Goal: Information Seeking & Learning: Learn about a topic

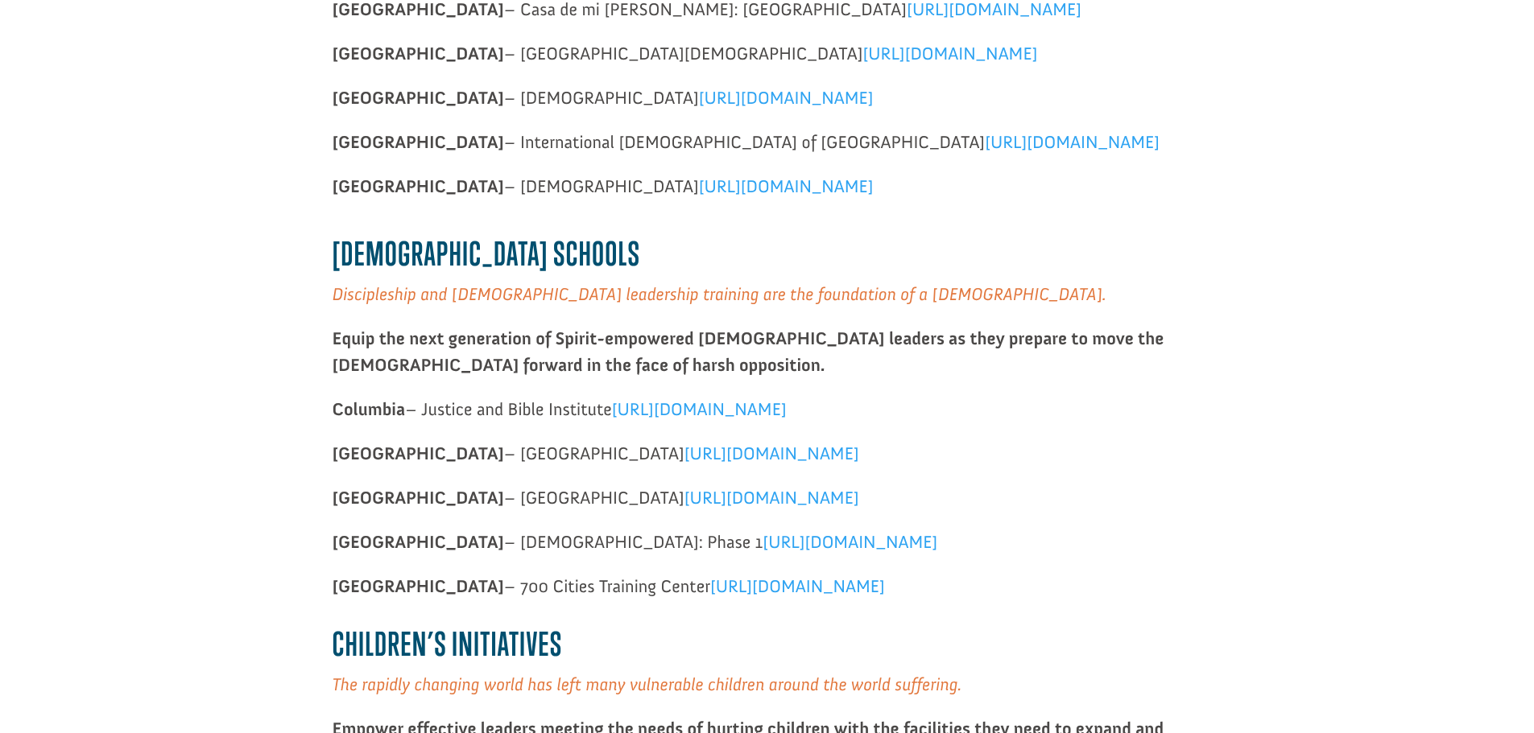
scroll to position [1047, 0]
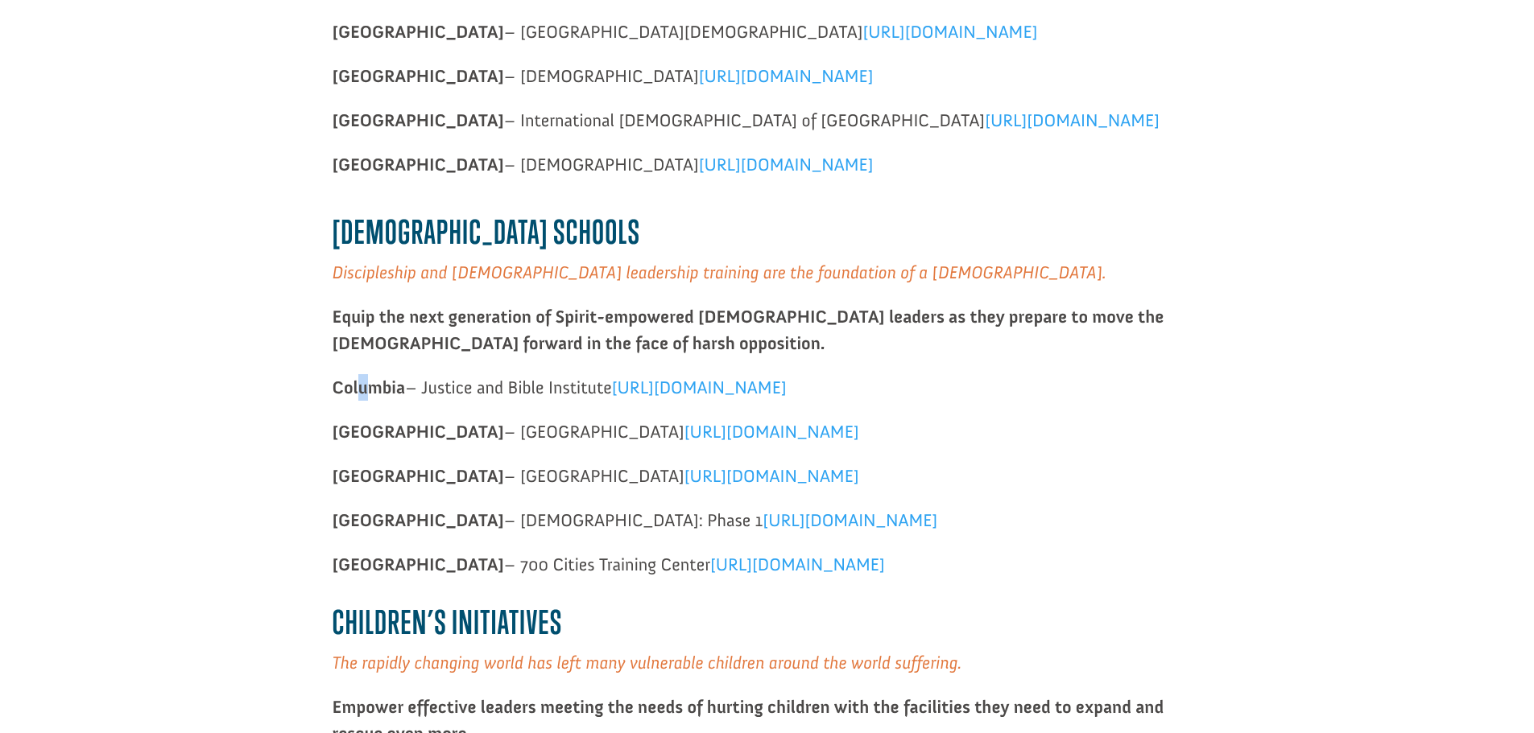
click at [359, 386] on strong "Columbia" at bounding box center [368, 388] width 73 height 22
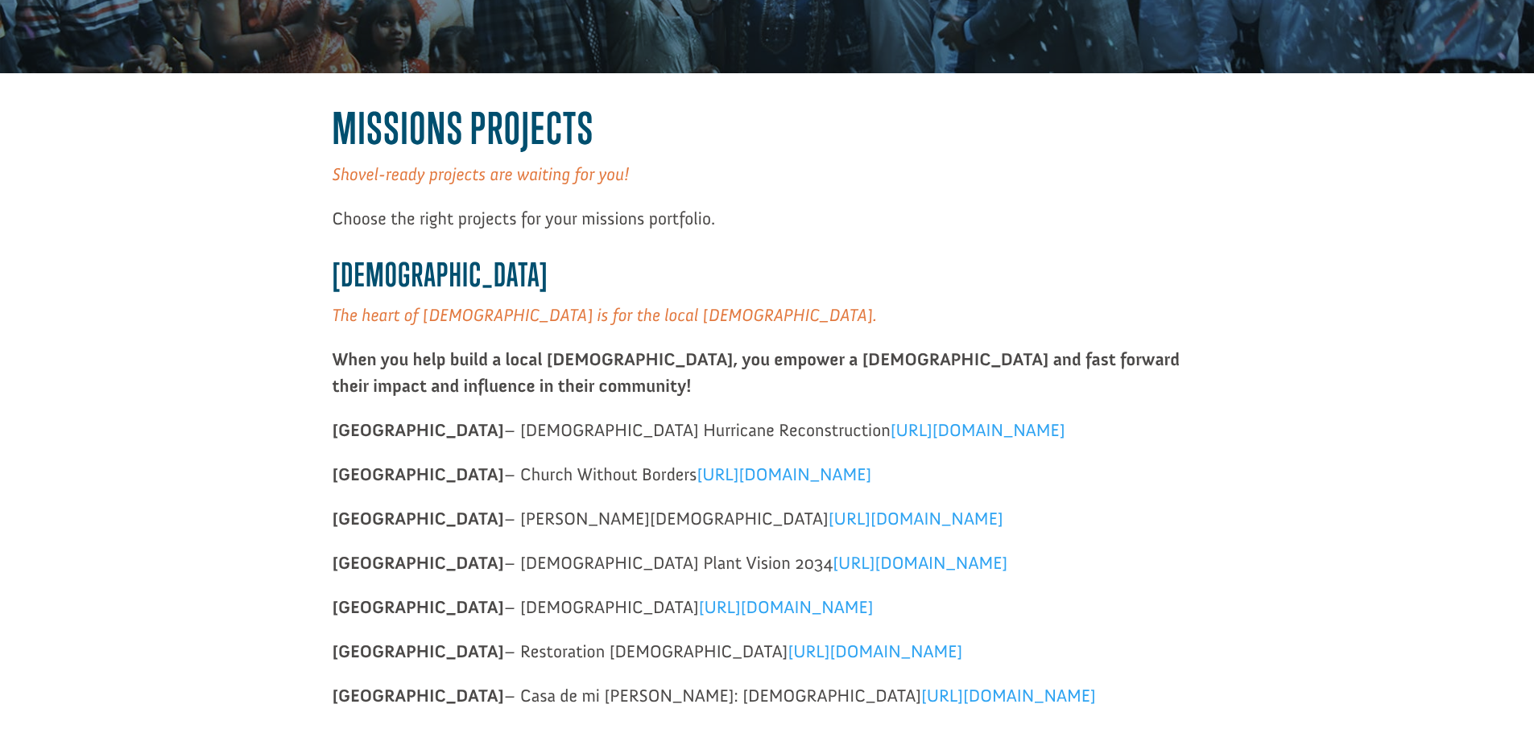
scroll to position [322, 0]
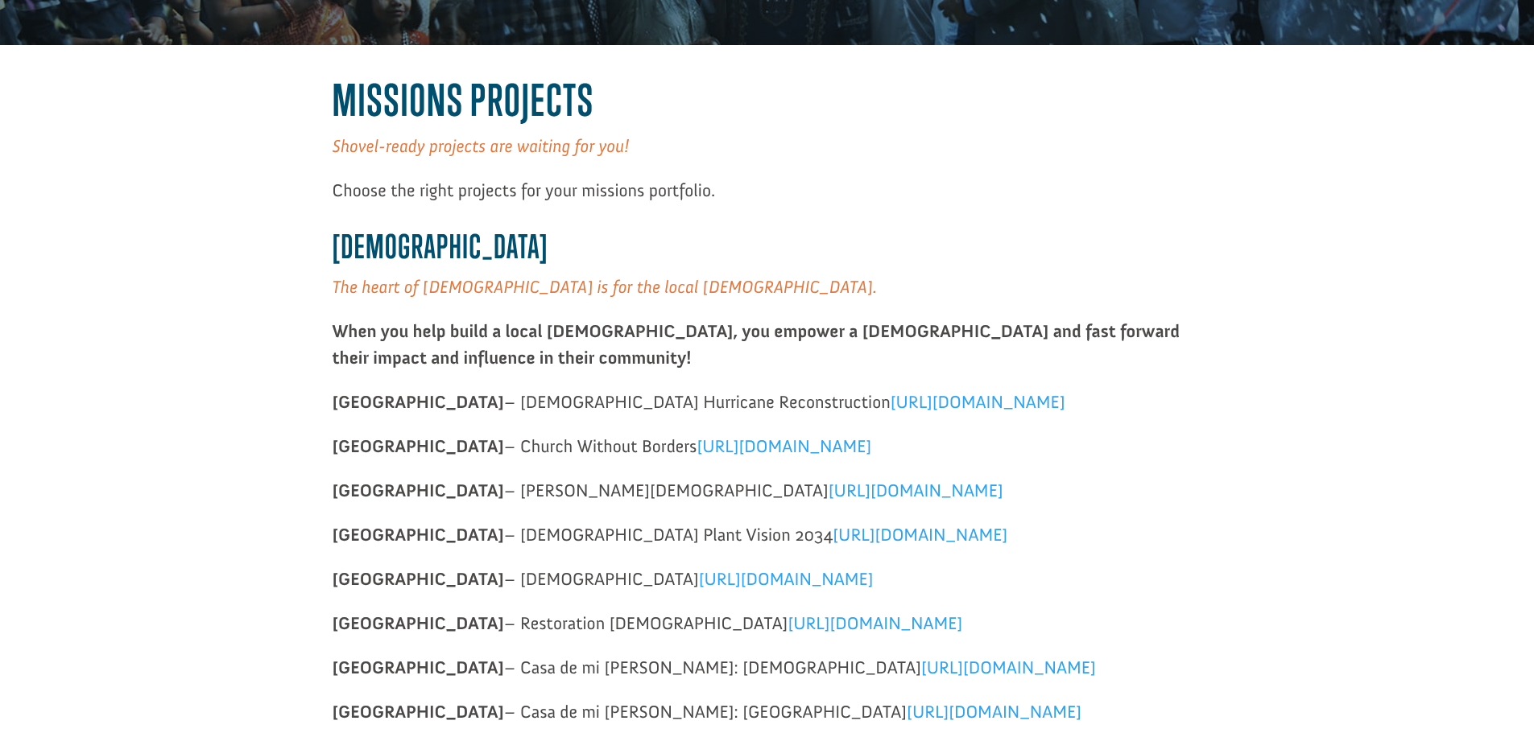
click at [890, 402] on span "[URL][DOMAIN_NAME]" at bounding box center [977, 402] width 175 height 22
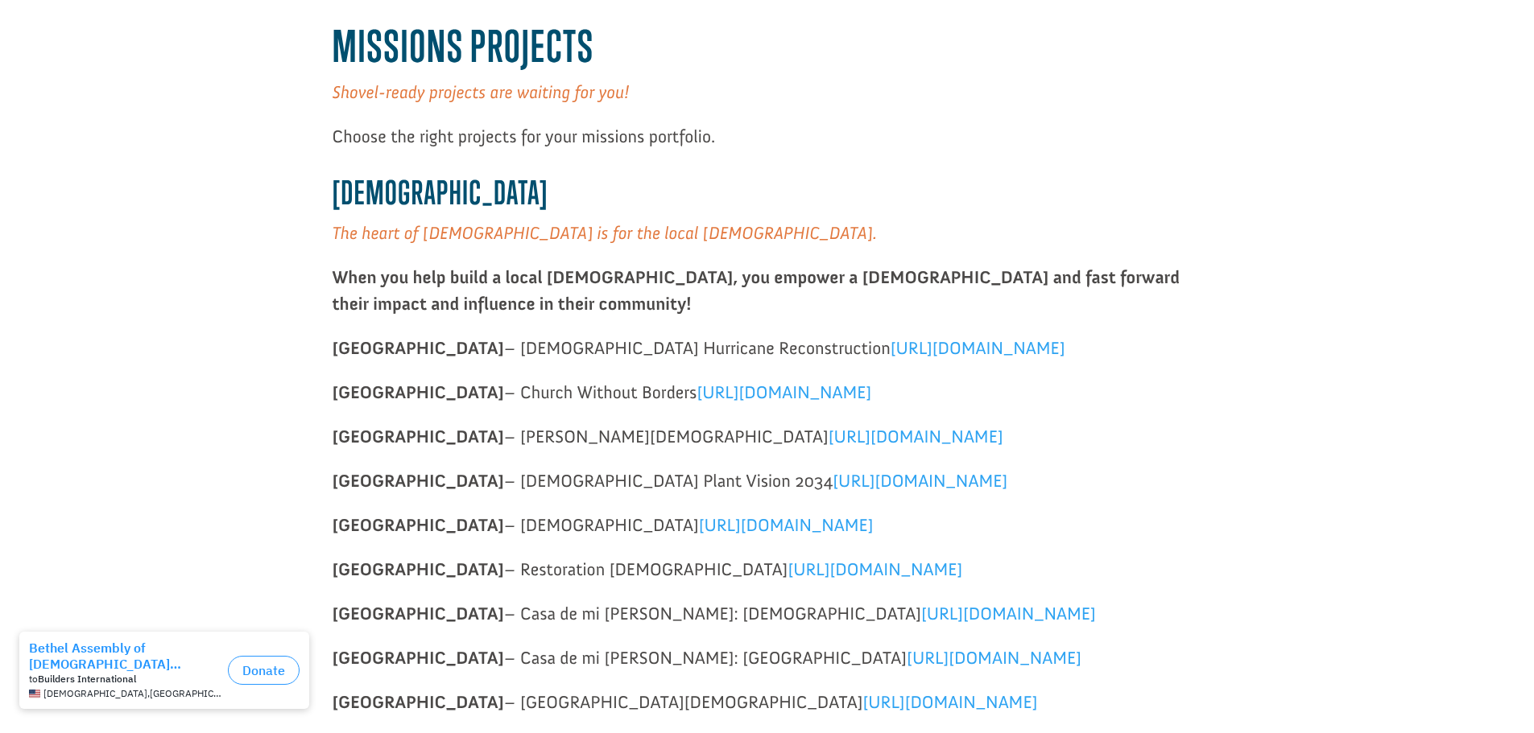
scroll to position [403, 0]
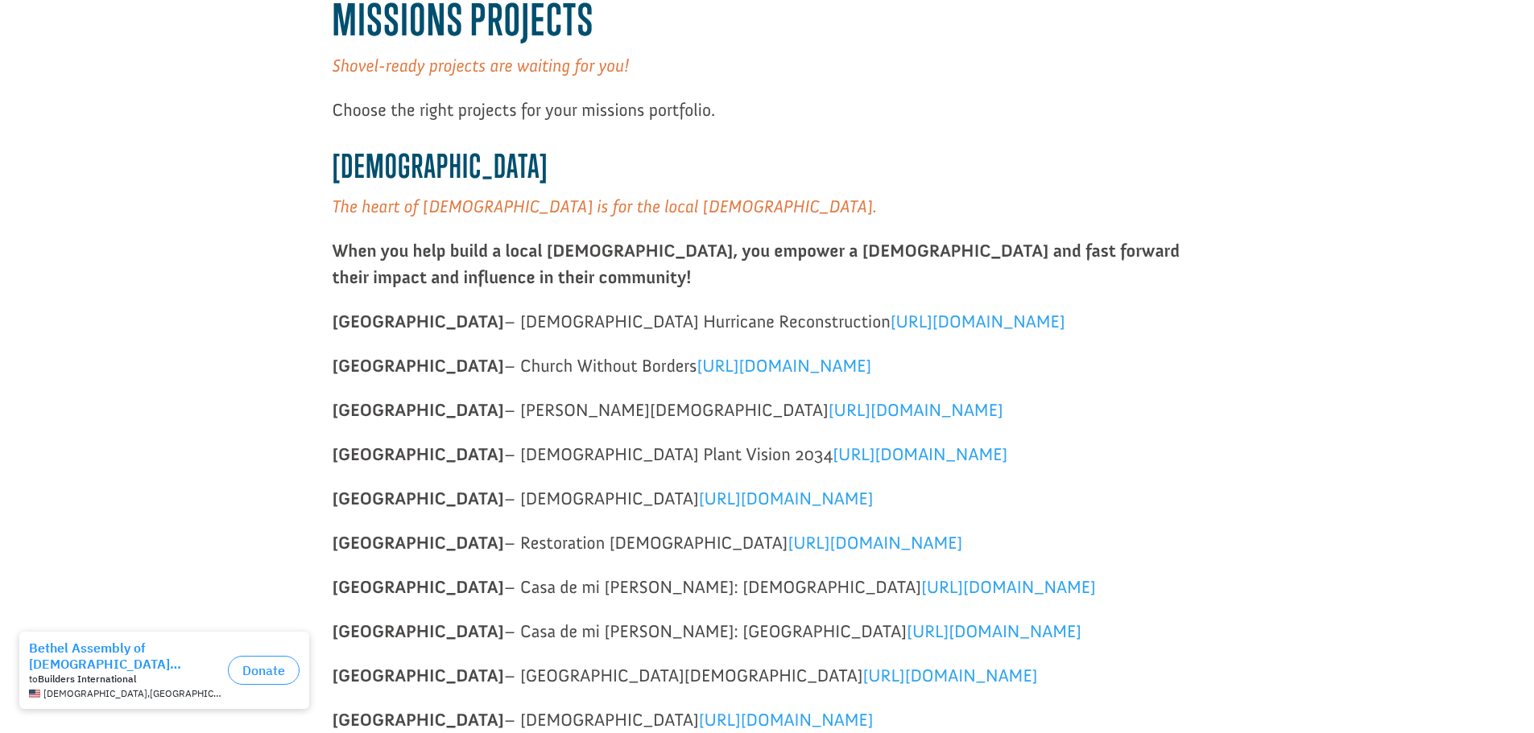
click at [744, 369] on span "https://projects.buildersintl.org/project/322" at bounding box center [783, 366] width 175 height 22
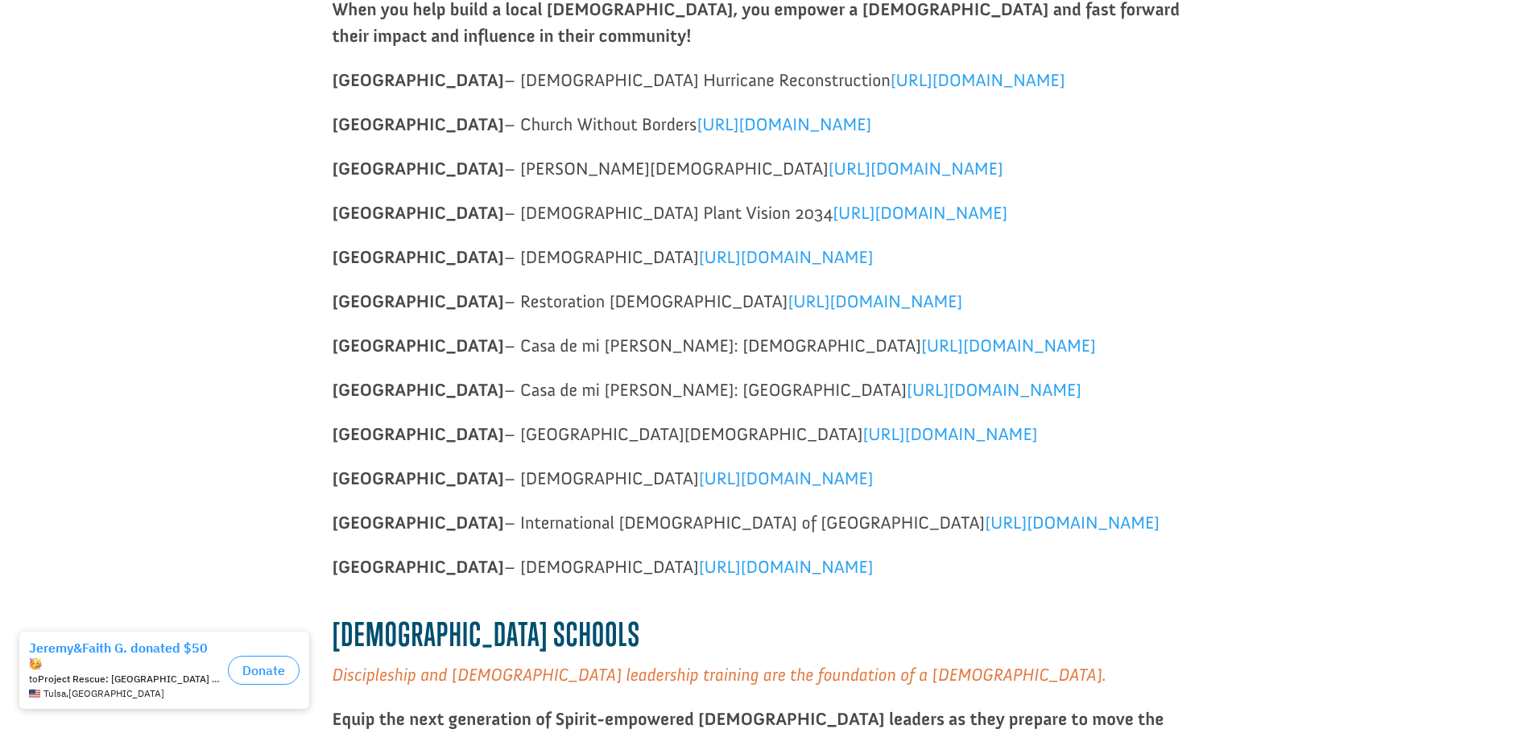
scroll to position [805, 0]
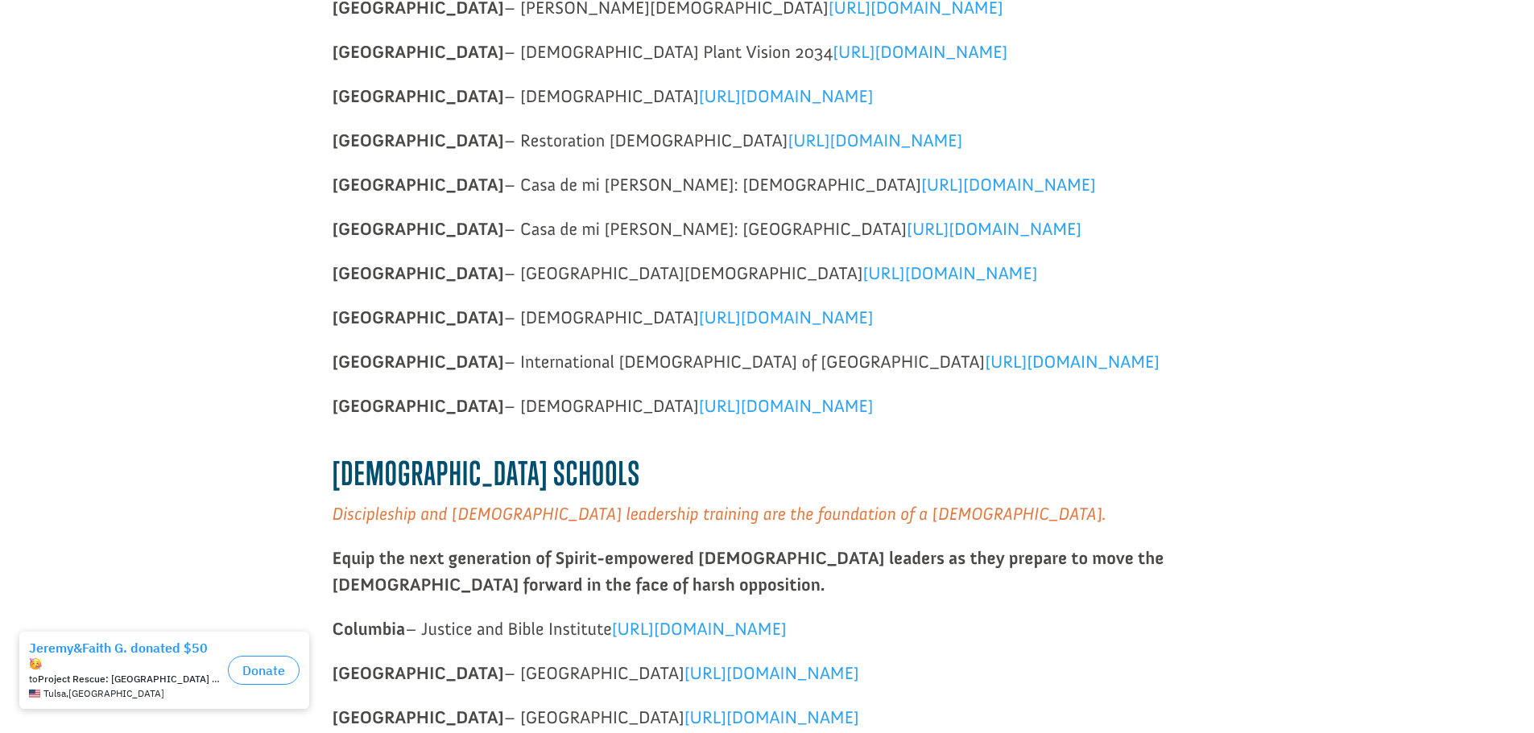
click at [699, 403] on link "[URL][DOMAIN_NAME]" at bounding box center [786, 410] width 175 height 30
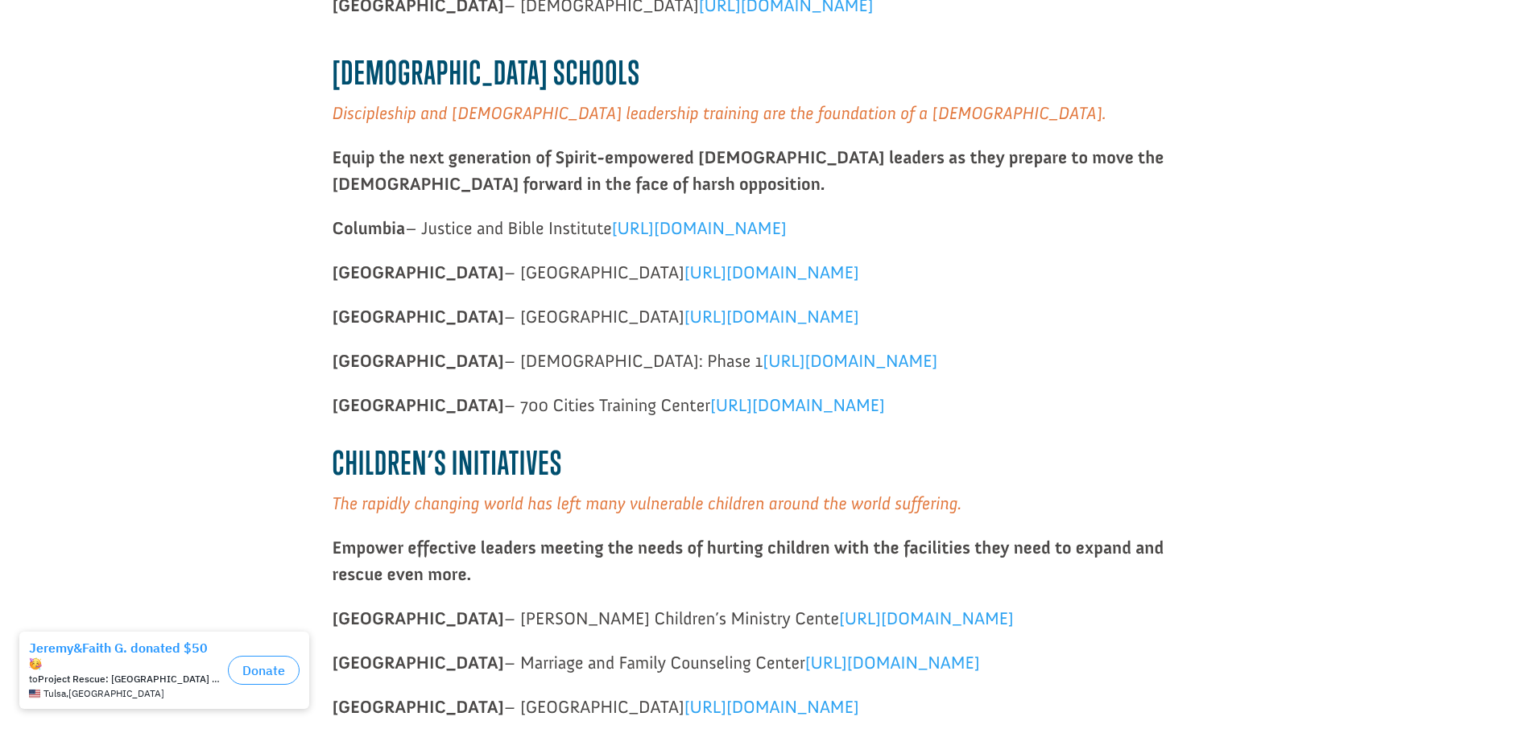
scroll to position [1208, 0]
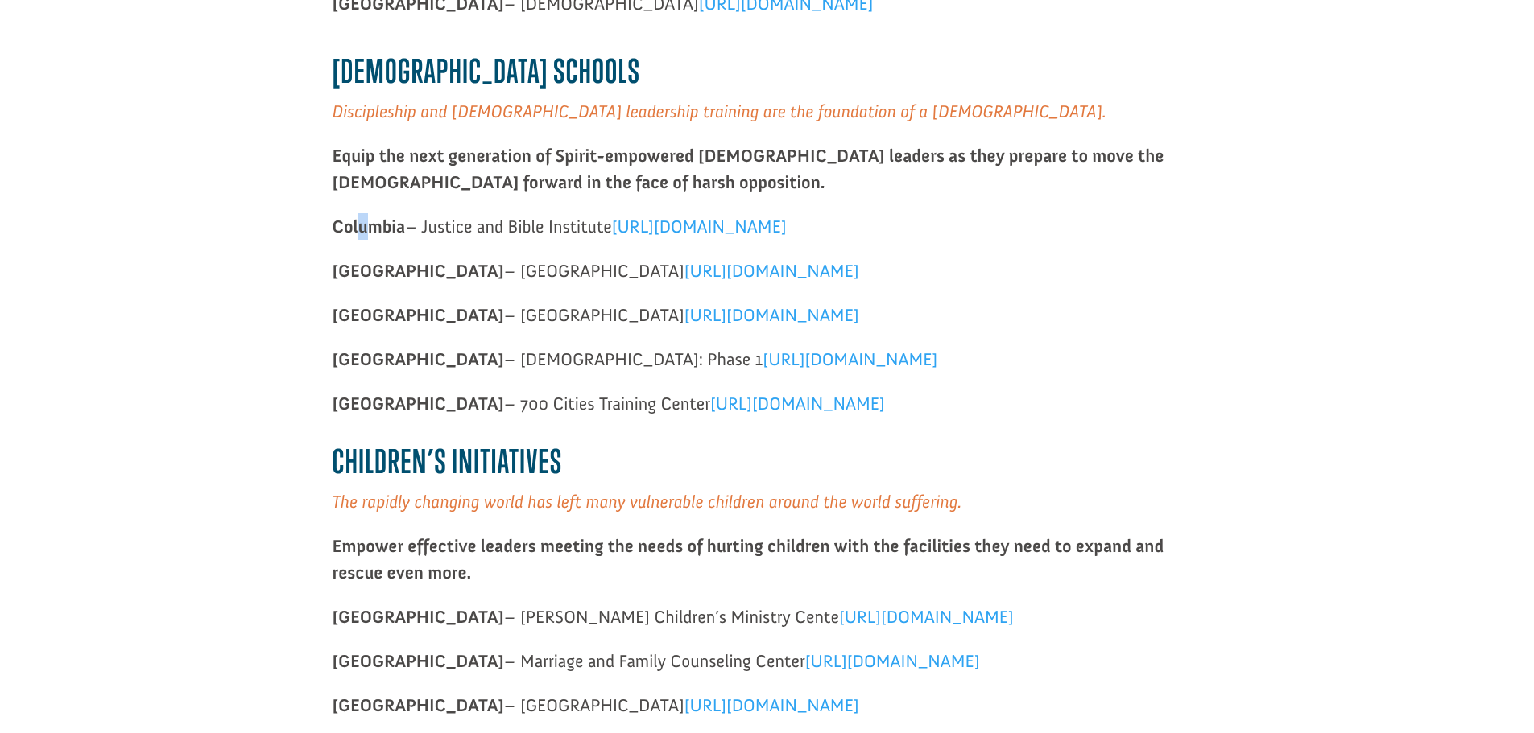
click at [361, 229] on strong "Columbia" at bounding box center [368, 227] width 73 height 22
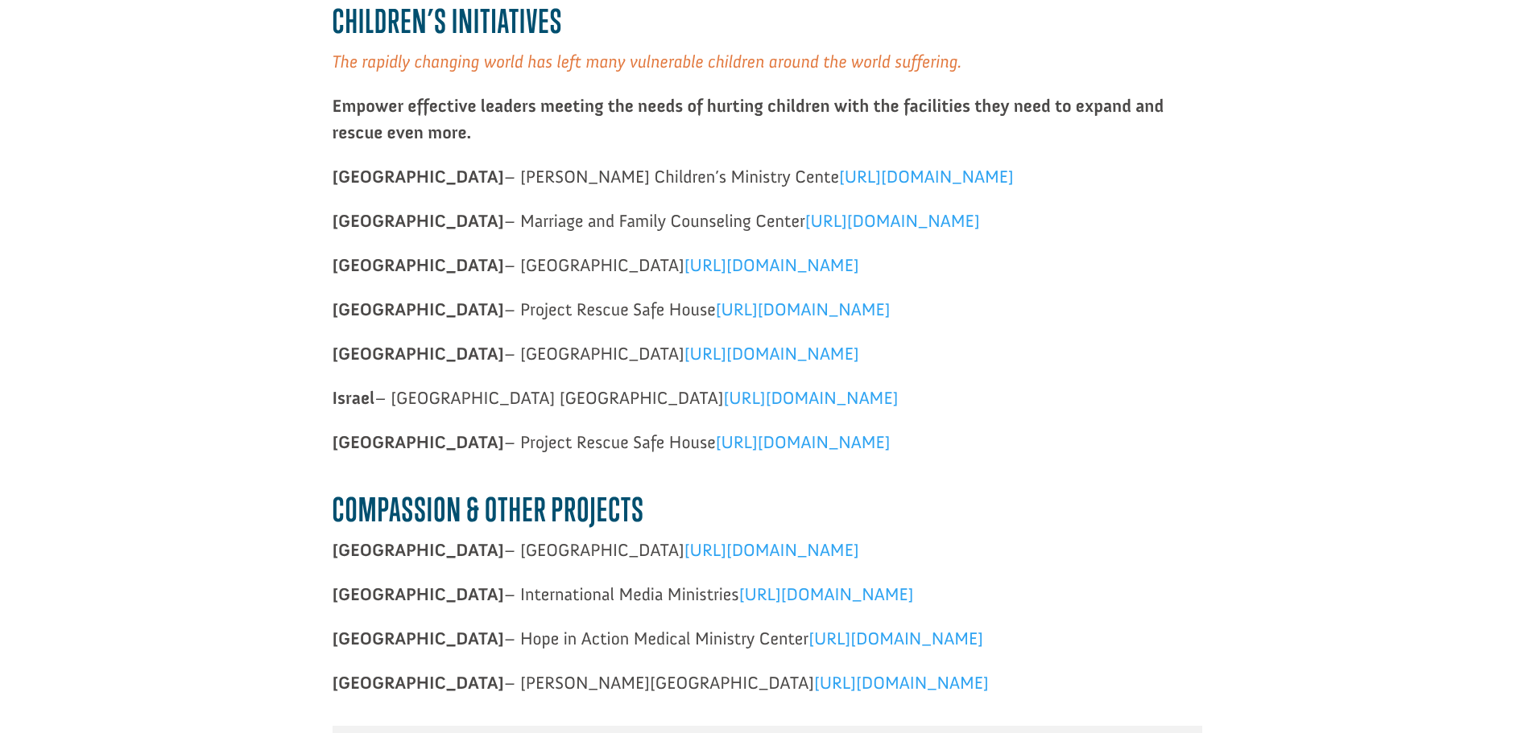
scroll to position [1852, 0]
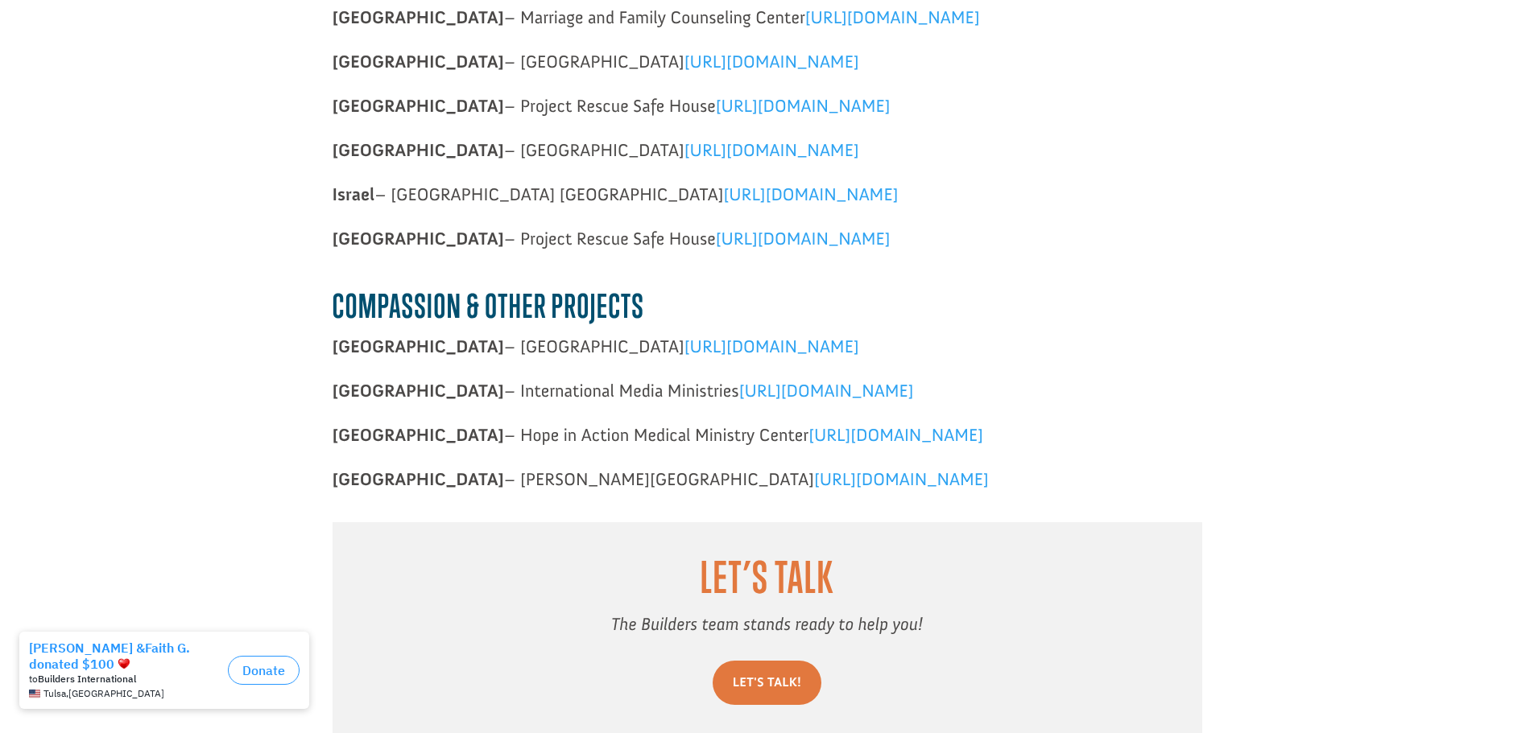
click at [764, 346] on span "https://projects.buildersintl.org/project/327" at bounding box center [771, 347] width 175 height 22
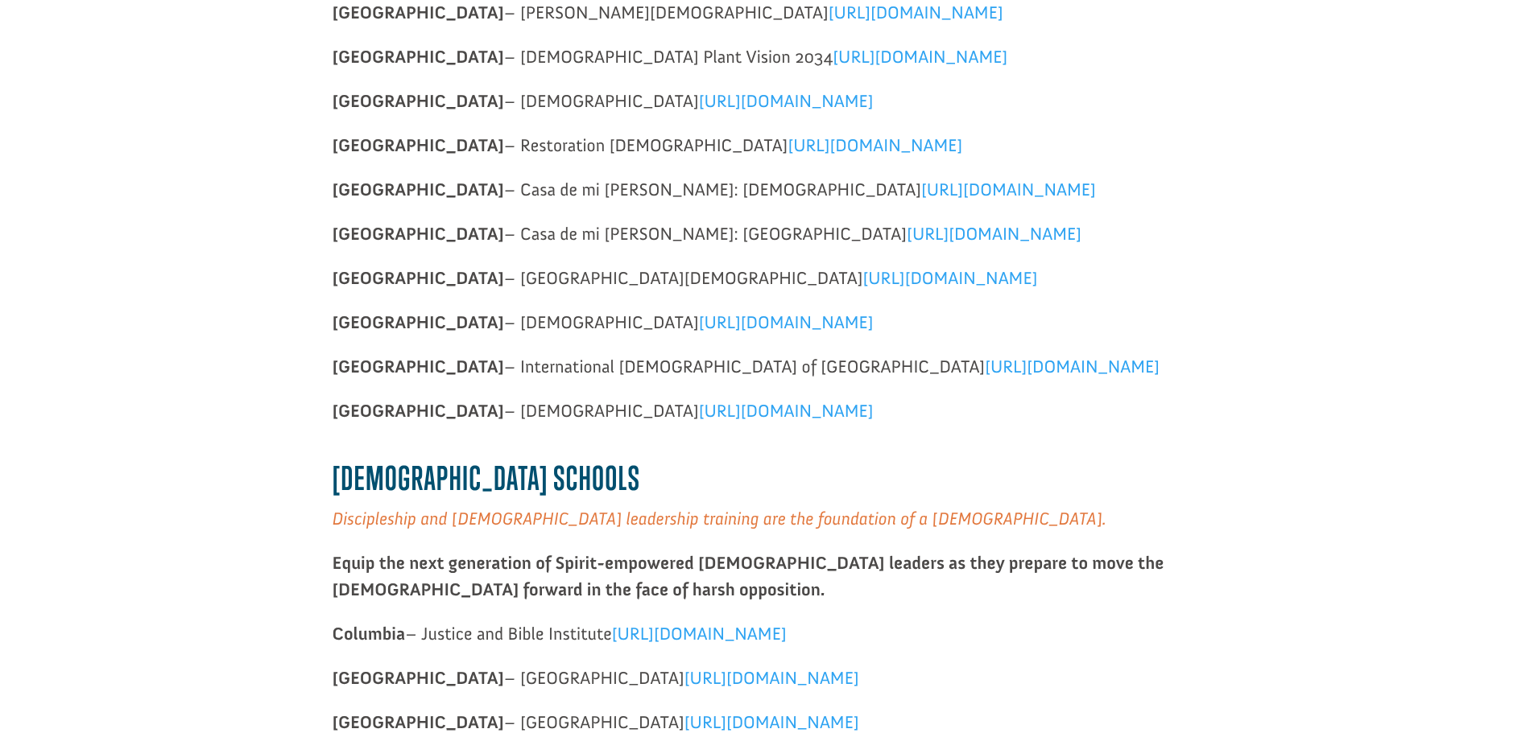
scroll to position [805, 0]
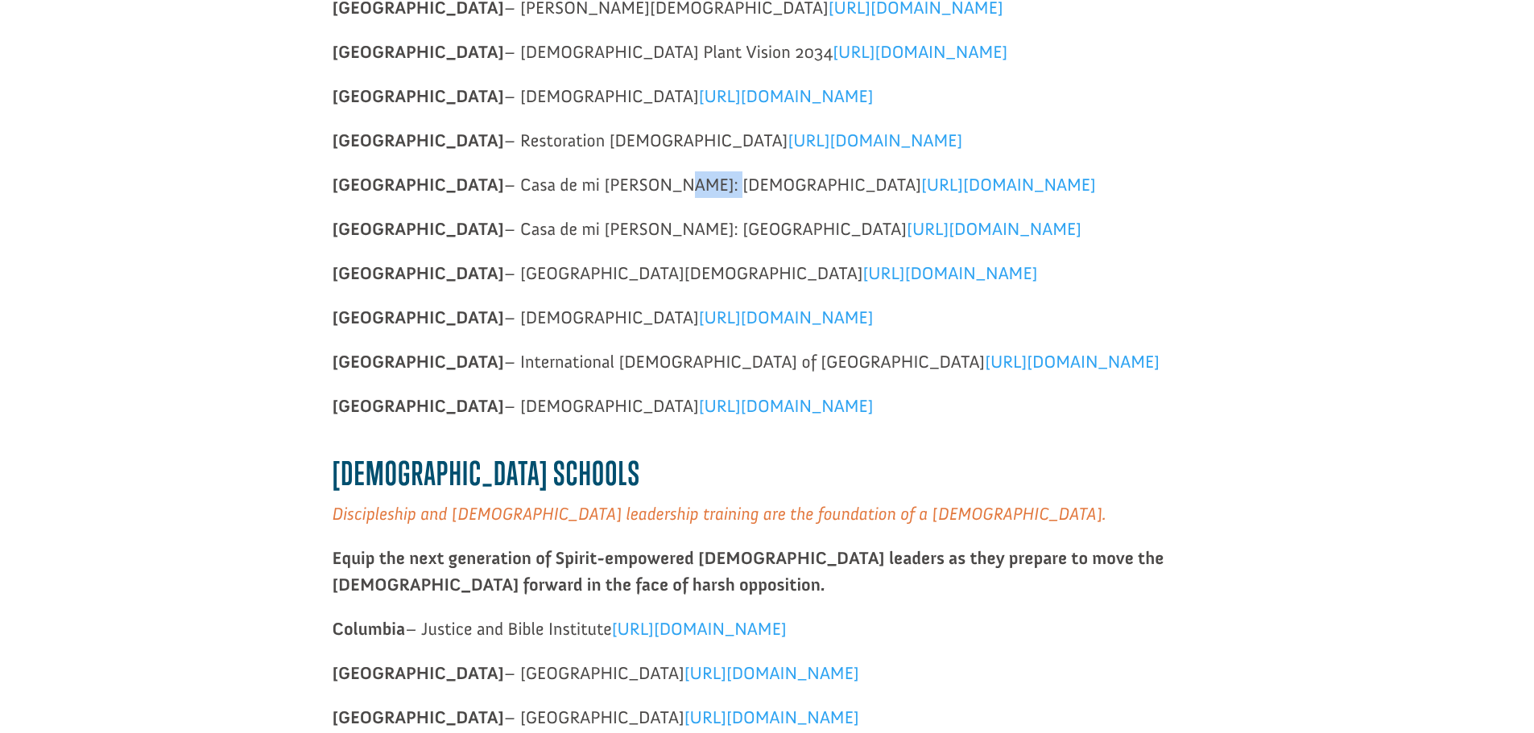
drag, startPoint x: 568, startPoint y: 182, endPoint x: 621, endPoint y: 187, distance: 53.3
click at [621, 187] on span "Nicaragua – Casa de mi Gloria: Mother Church https://projects.buildersintl.org/…" at bounding box center [713, 185] width 763 height 22
drag, startPoint x: 679, startPoint y: 184, endPoint x: 561, endPoint y: 178, distance: 118.5
click at [561, 178] on span "Nicaragua – Casa de mi Gloria: Mother Church https://projects.buildersintl.org/…" at bounding box center [713, 185] width 763 height 22
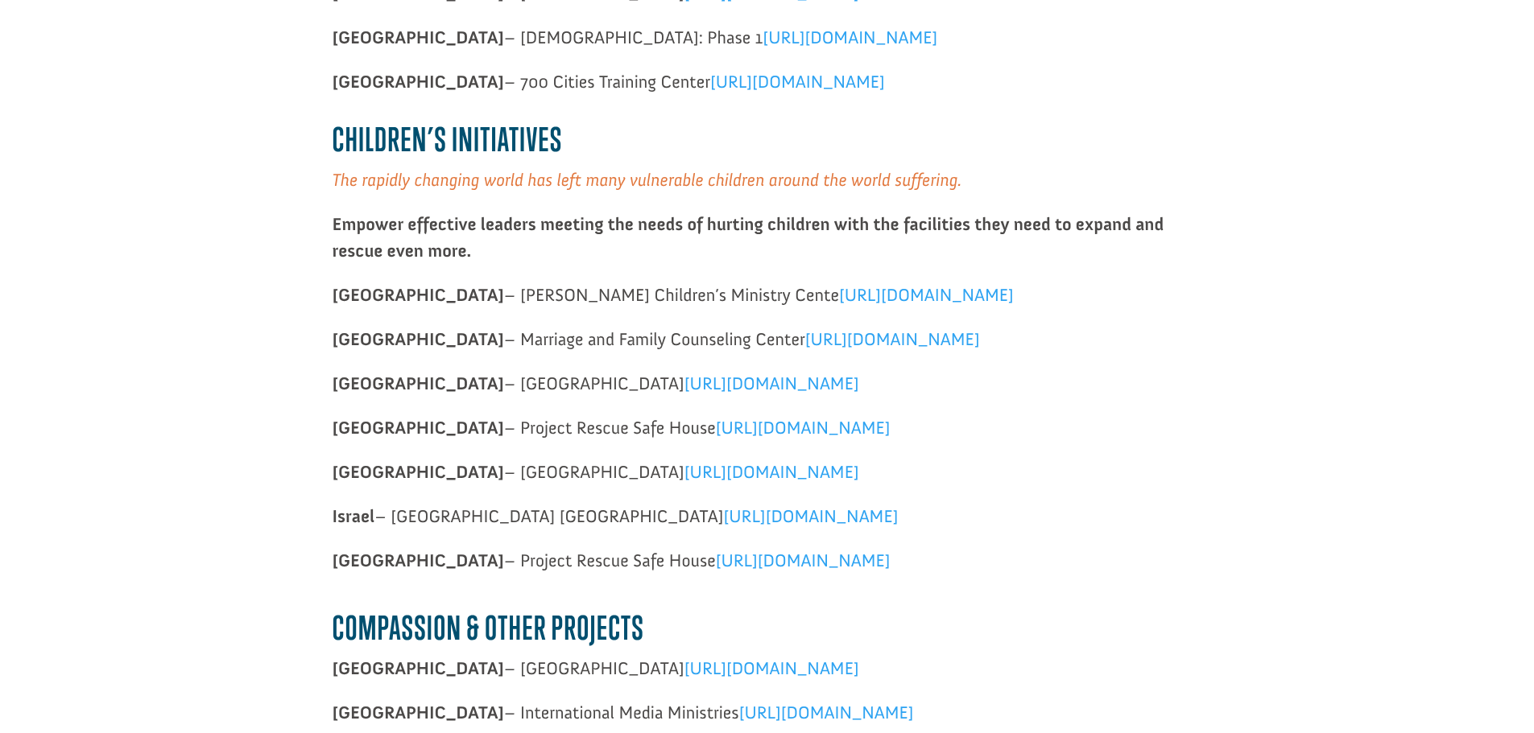
scroll to position [1532, 0]
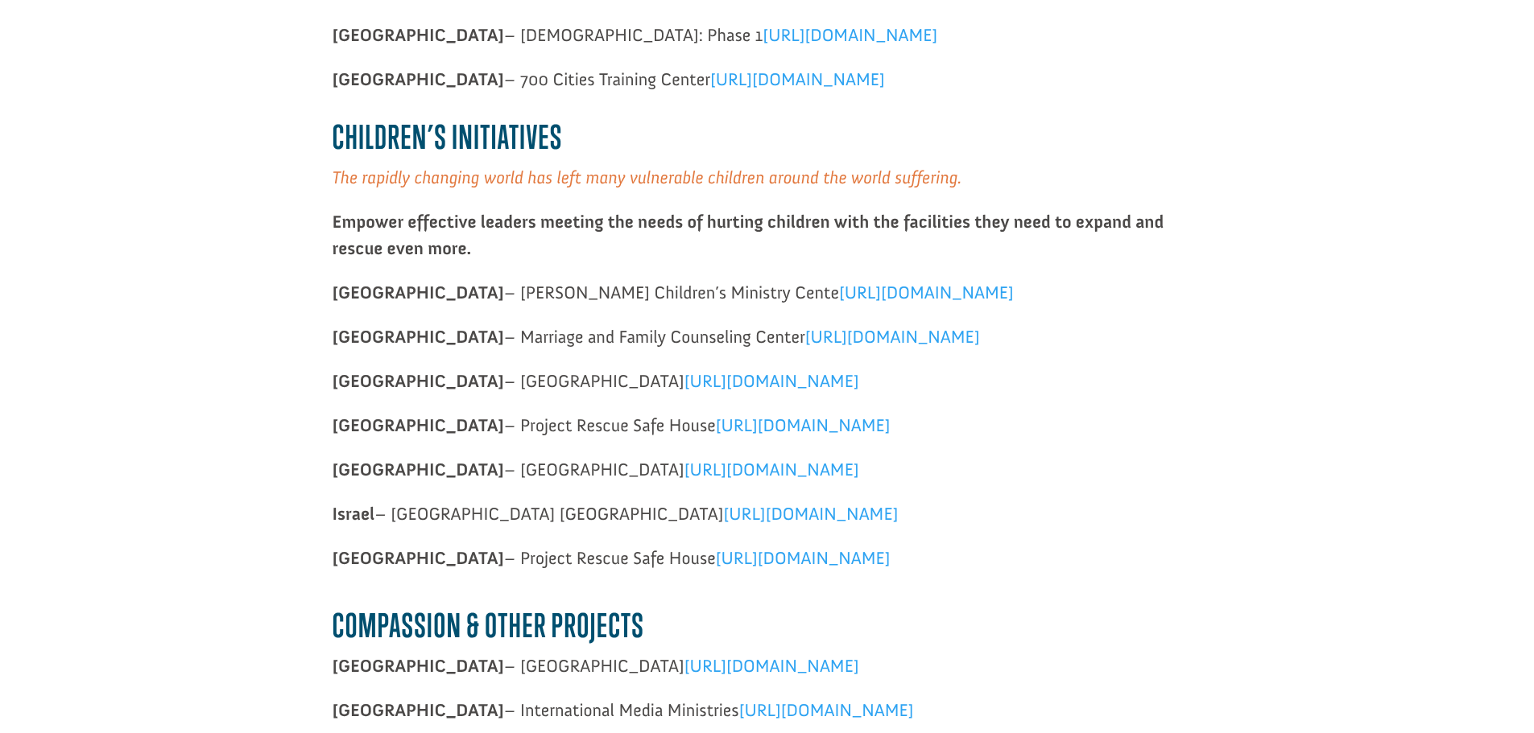
click at [719, 430] on span "[URL][DOMAIN_NAME]" at bounding box center [803, 426] width 175 height 22
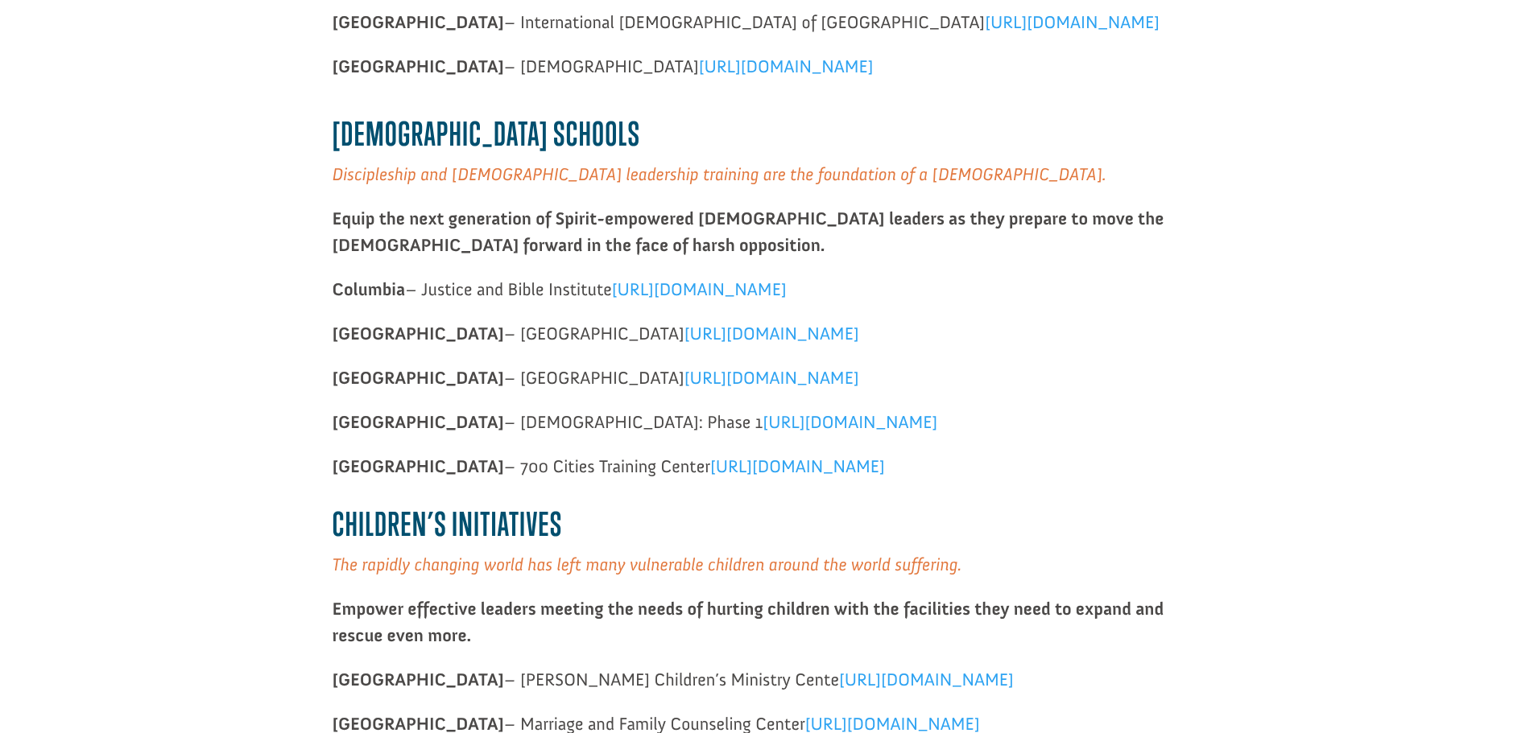
scroll to position [1129, 0]
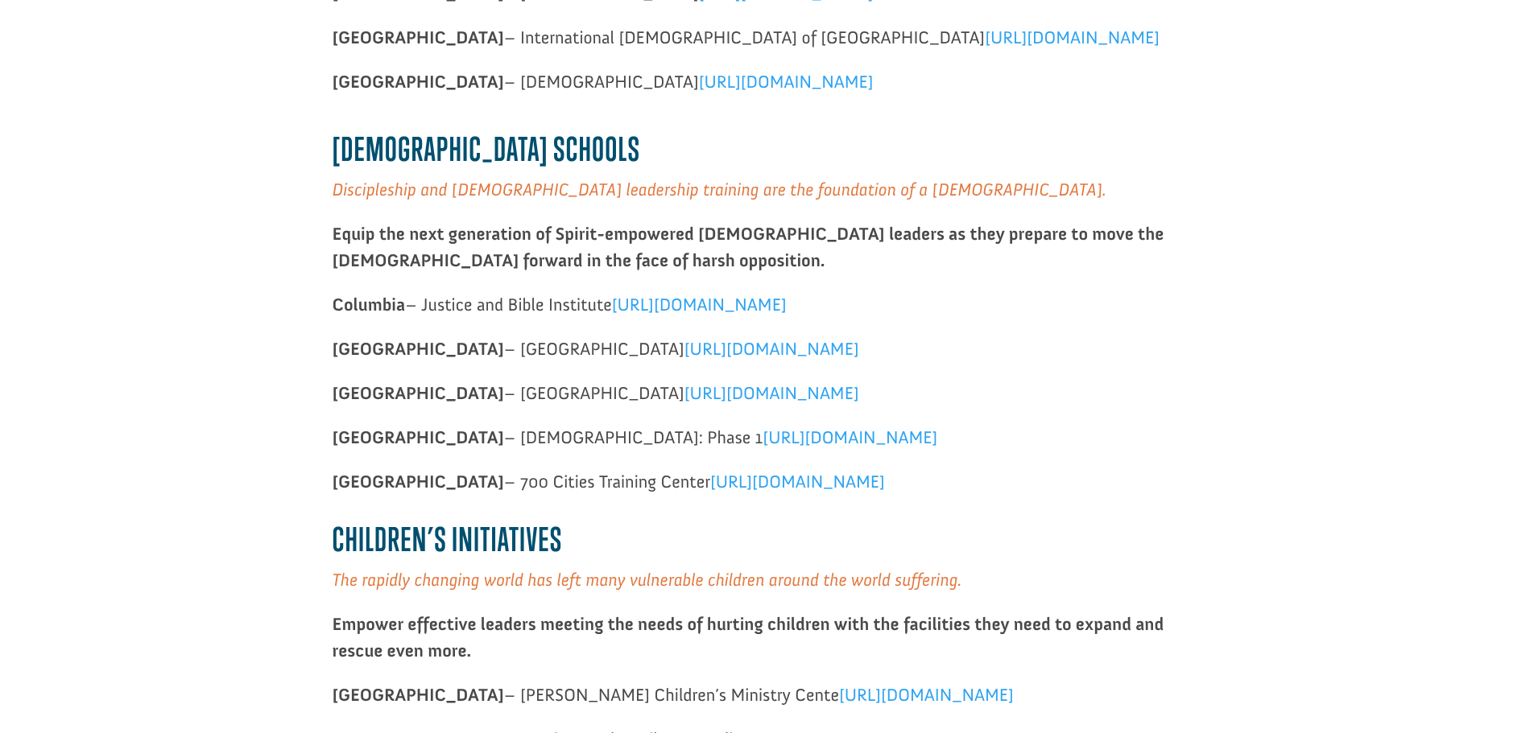
click at [762, 447] on link "[URL][DOMAIN_NAME]" at bounding box center [849, 442] width 175 height 30
click at [763, 353] on span "[URL][DOMAIN_NAME]" at bounding box center [771, 349] width 175 height 22
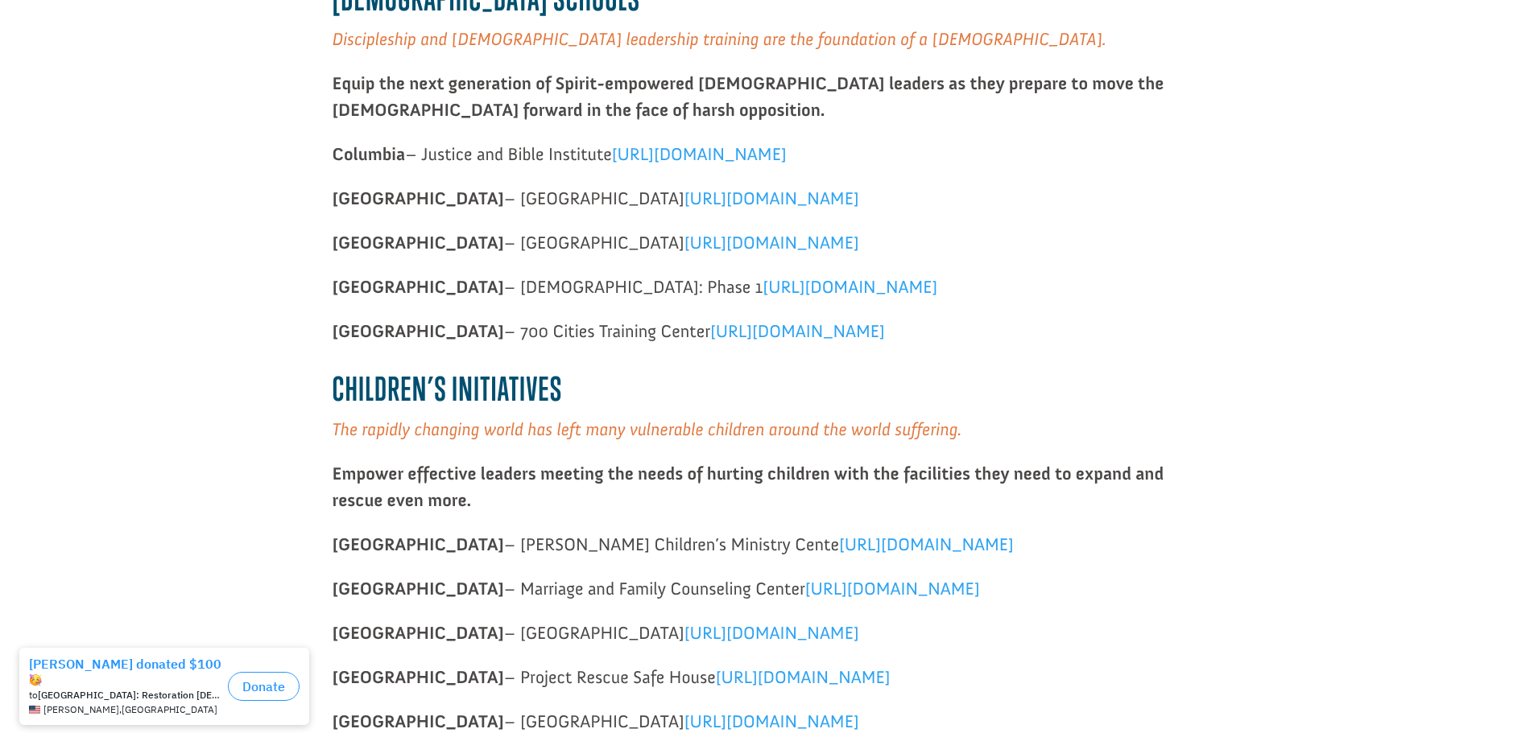
scroll to position [1290, 0]
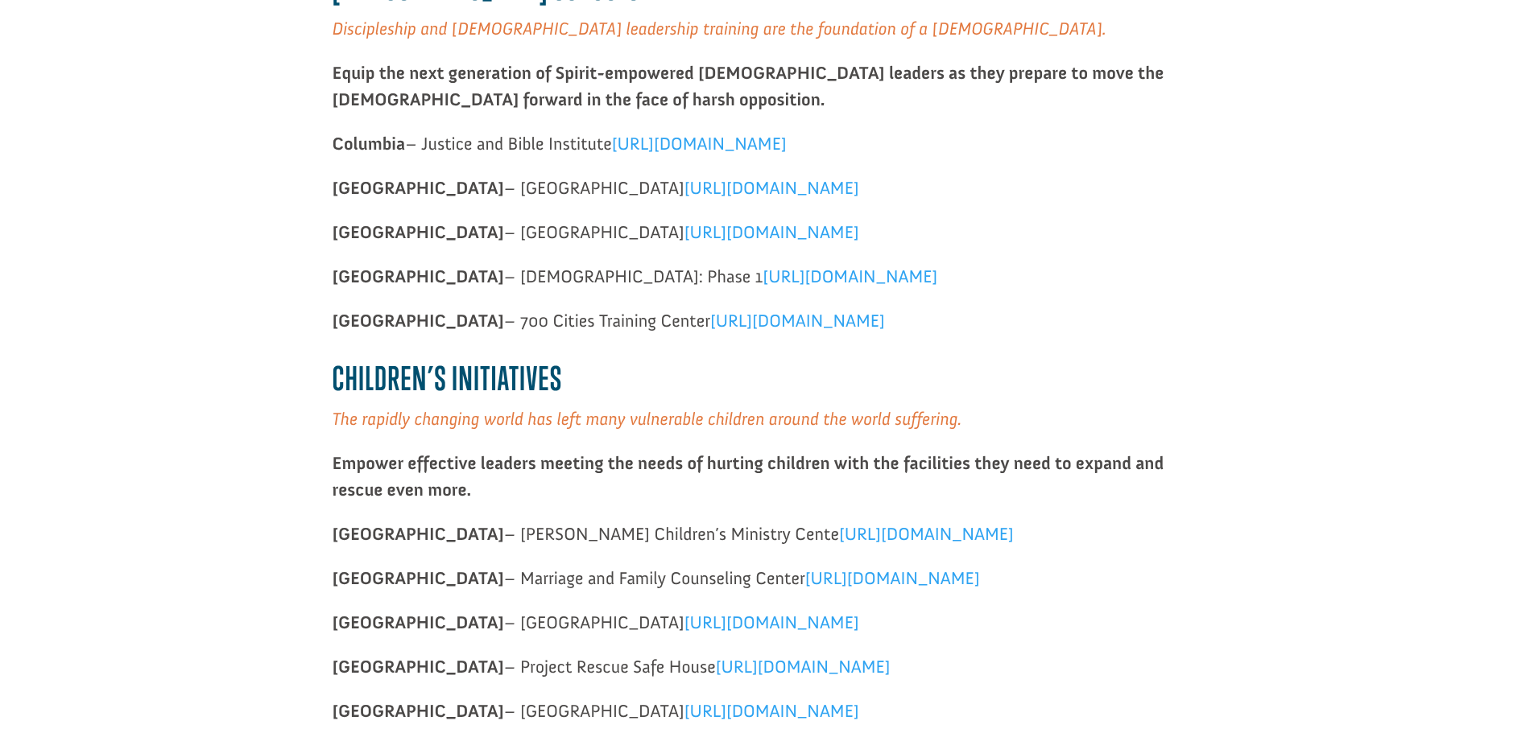
click at [762, 277] on link "[URL][DOMAIN_NAME]" at bounding box center [849, 281] width 175 height 30
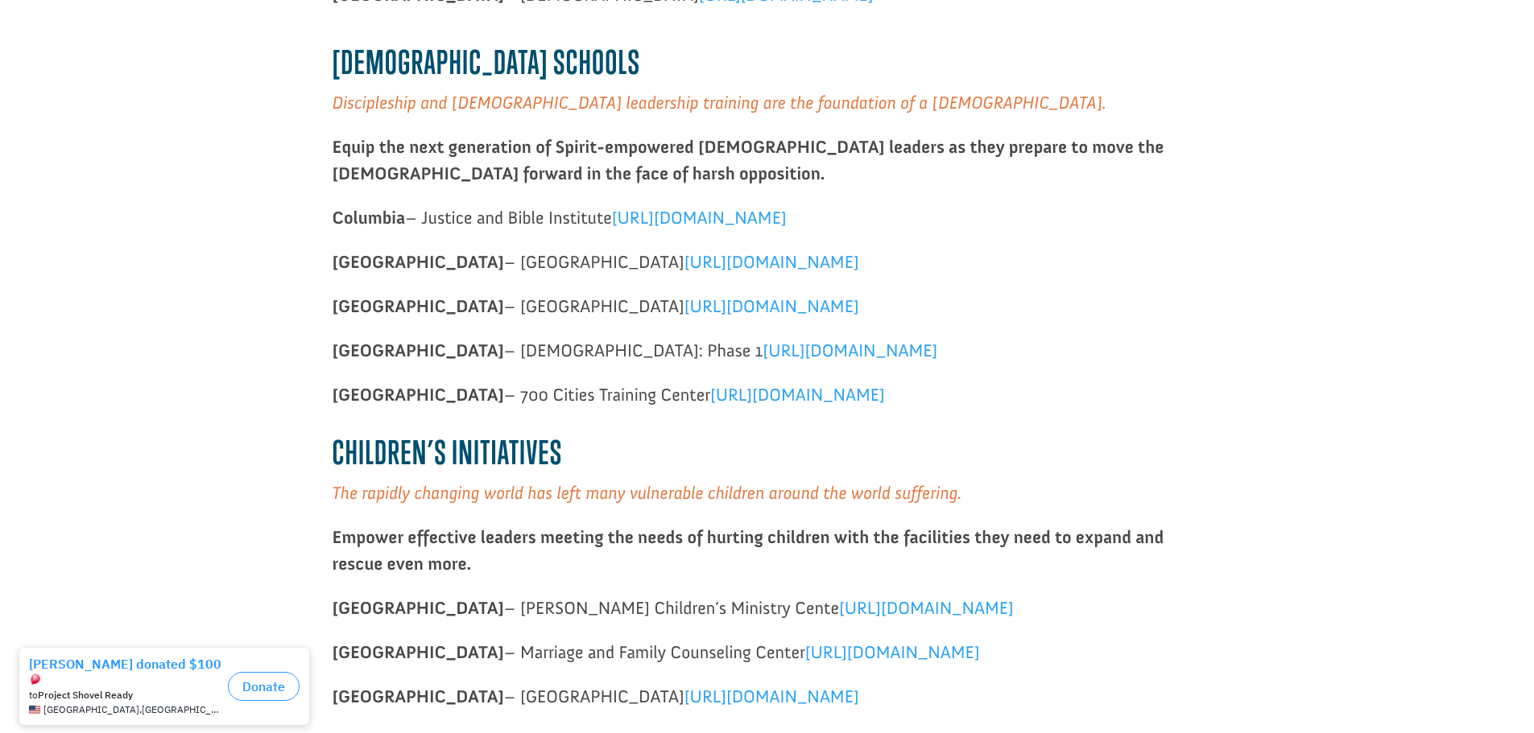
scroll to position [1210, 0]
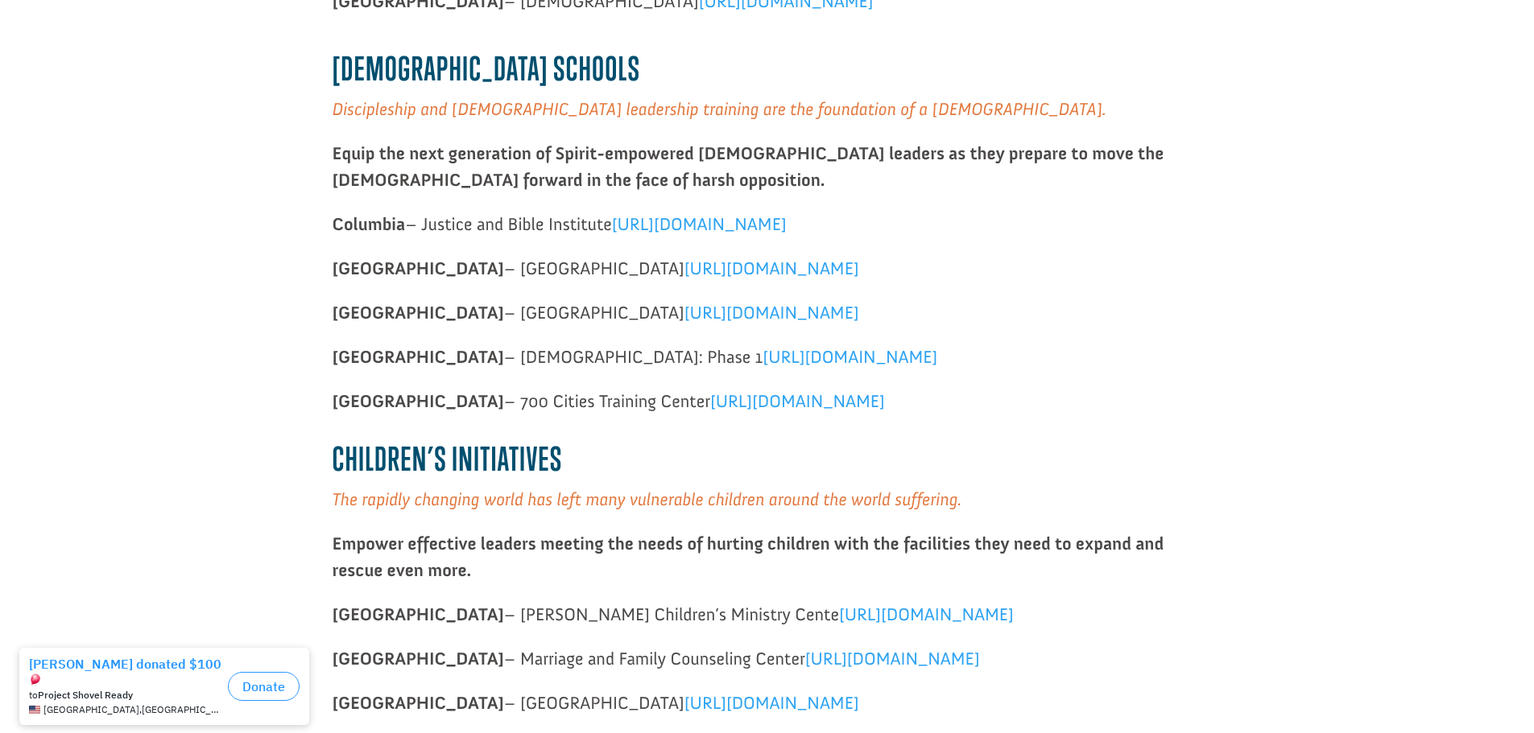
click at [700, 262] on span "[URL][DOMAIN_NAME]" at bounding box center [771, 269] width 175 height 22
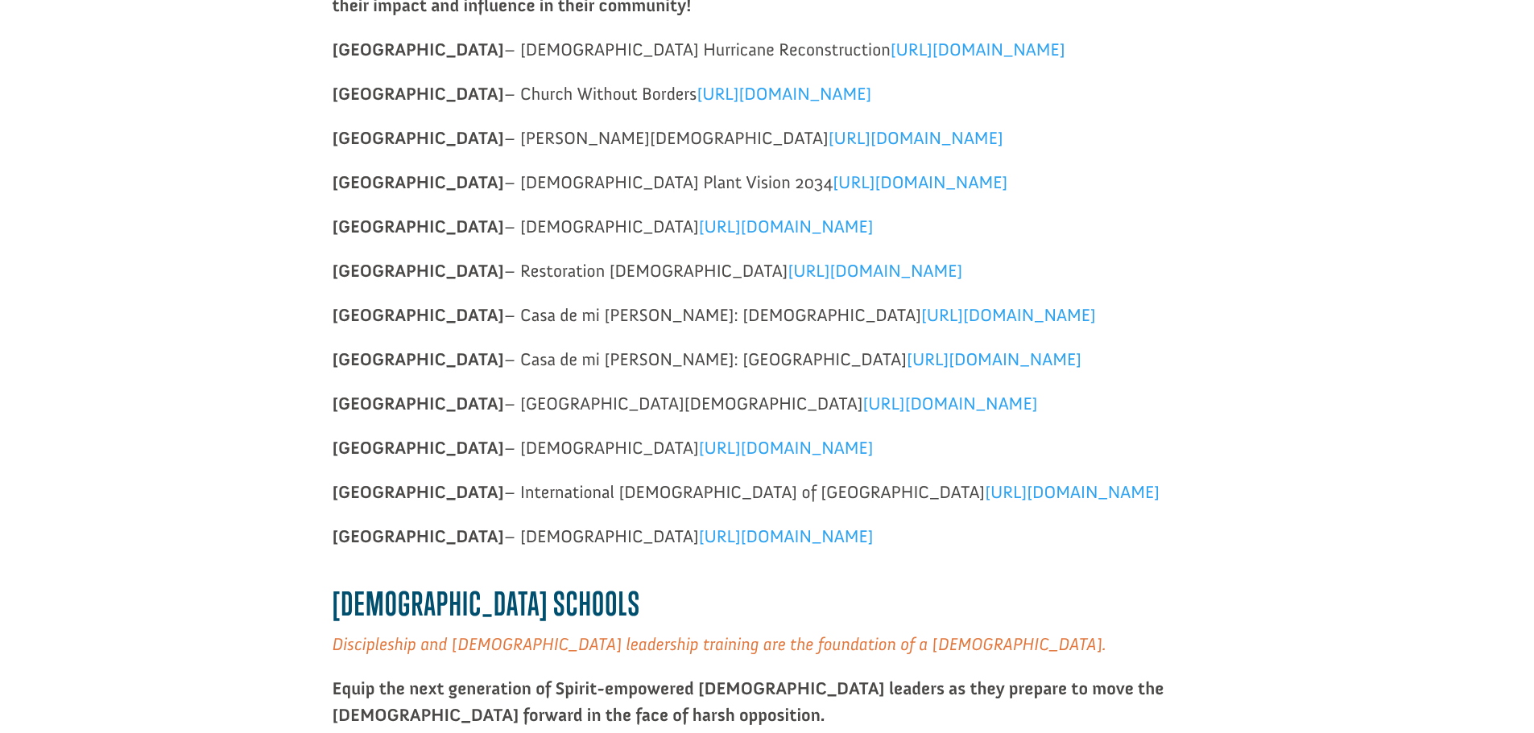
scroll to position [646, 0]
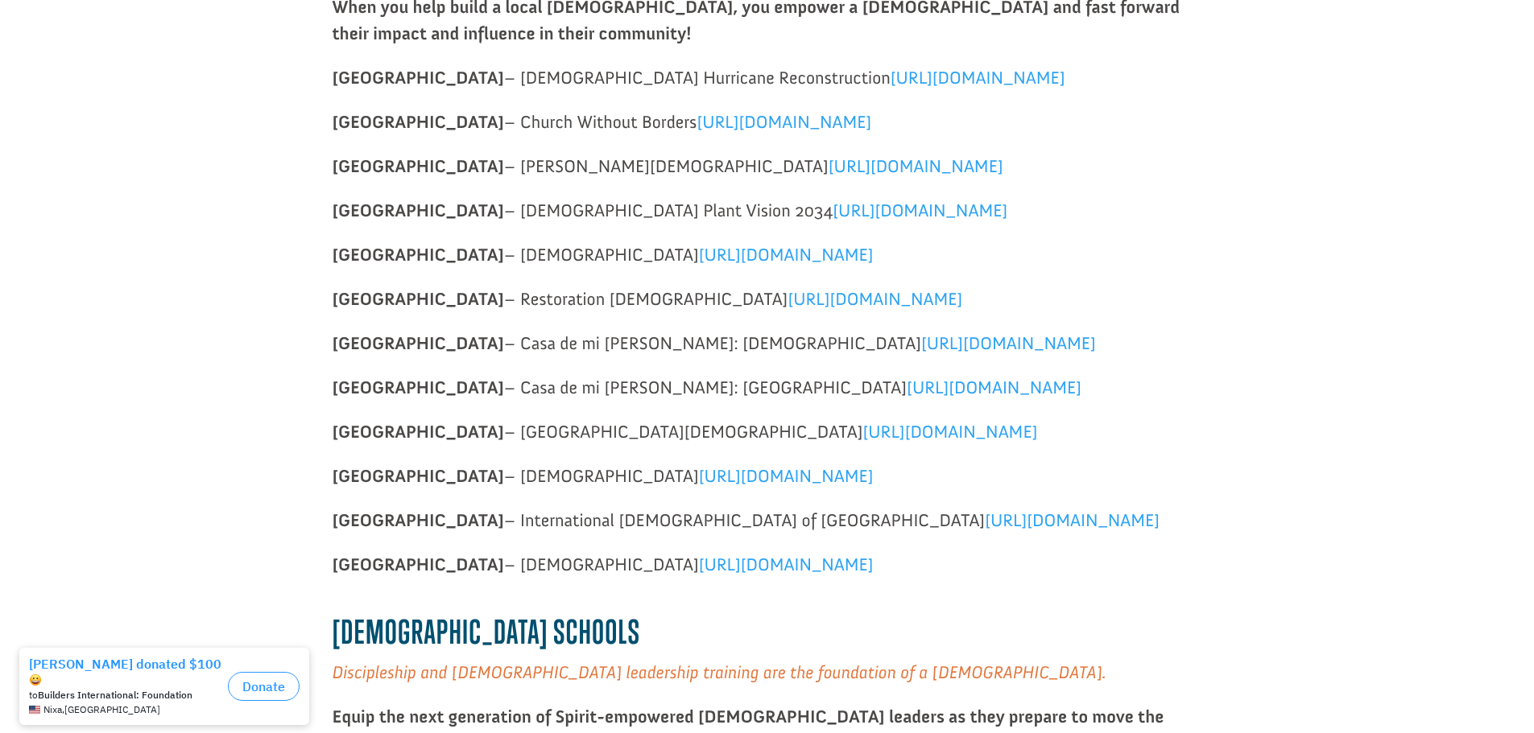
click at [699, 566] on link "[URL][DOMAIN_NAME]" at bounding box center [786, 569] width 175 height 30
click at [699, 474] on span "[URL][DOMAIN_NAME]" at bounding box center [786, 476] width 175 height 22
click at [863, 432] on span "[URL][DOMAIN_NAME]" at bounding box center [950, 432] width 175 height 22
drag, startPoint x: 628, startPoint y: 342, endPoint x: 673, endPoint y: 339, distance: 45.2
click at [673, 339] on span "Nicaragua – Casa de mi Gloria: Central Church https://projects.buildersintl.org…" at bounding box center [713, 343] width 763 height 22
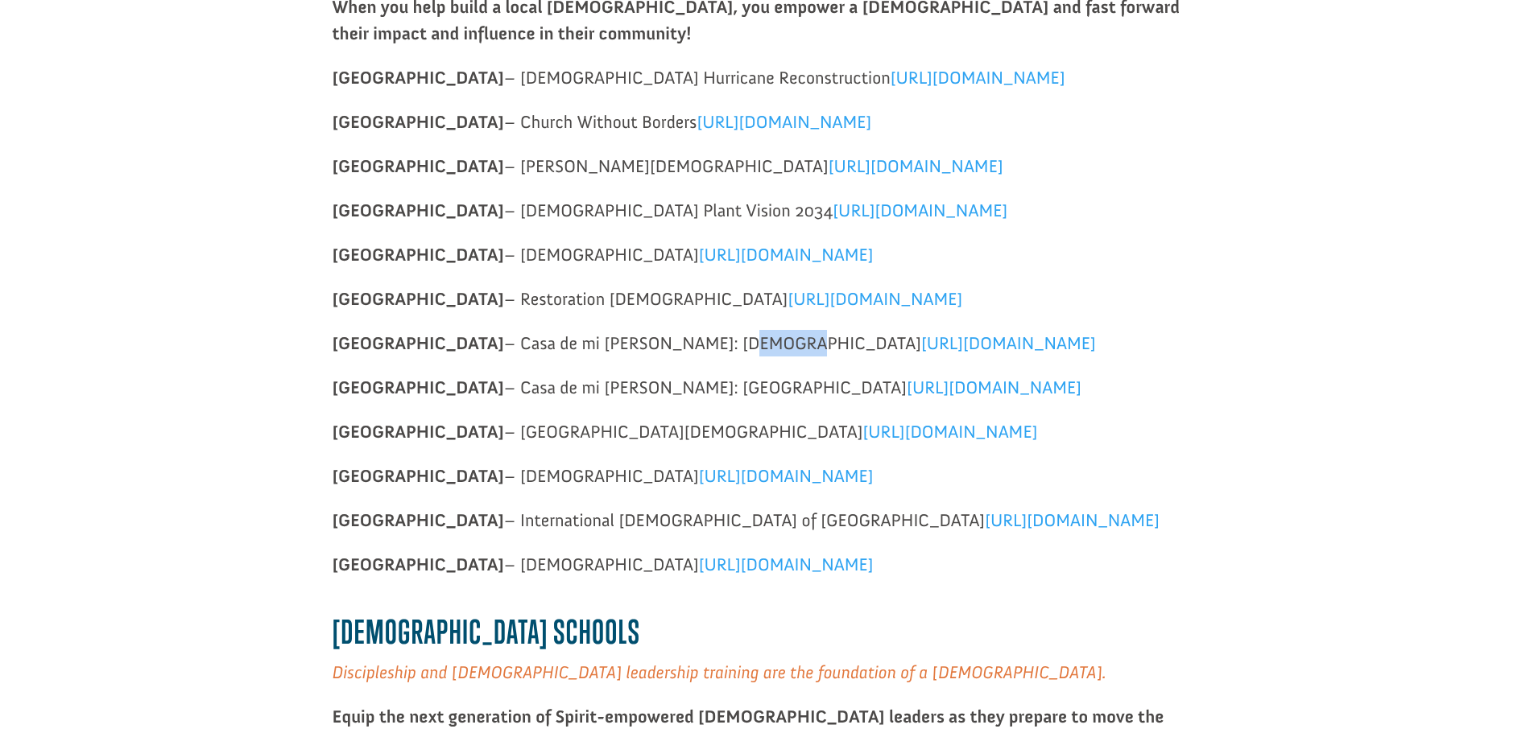
click at [787, 303] on span "[URL][DOMAIN_NAME]" at bounding box center [874, 299] width 175 height 22
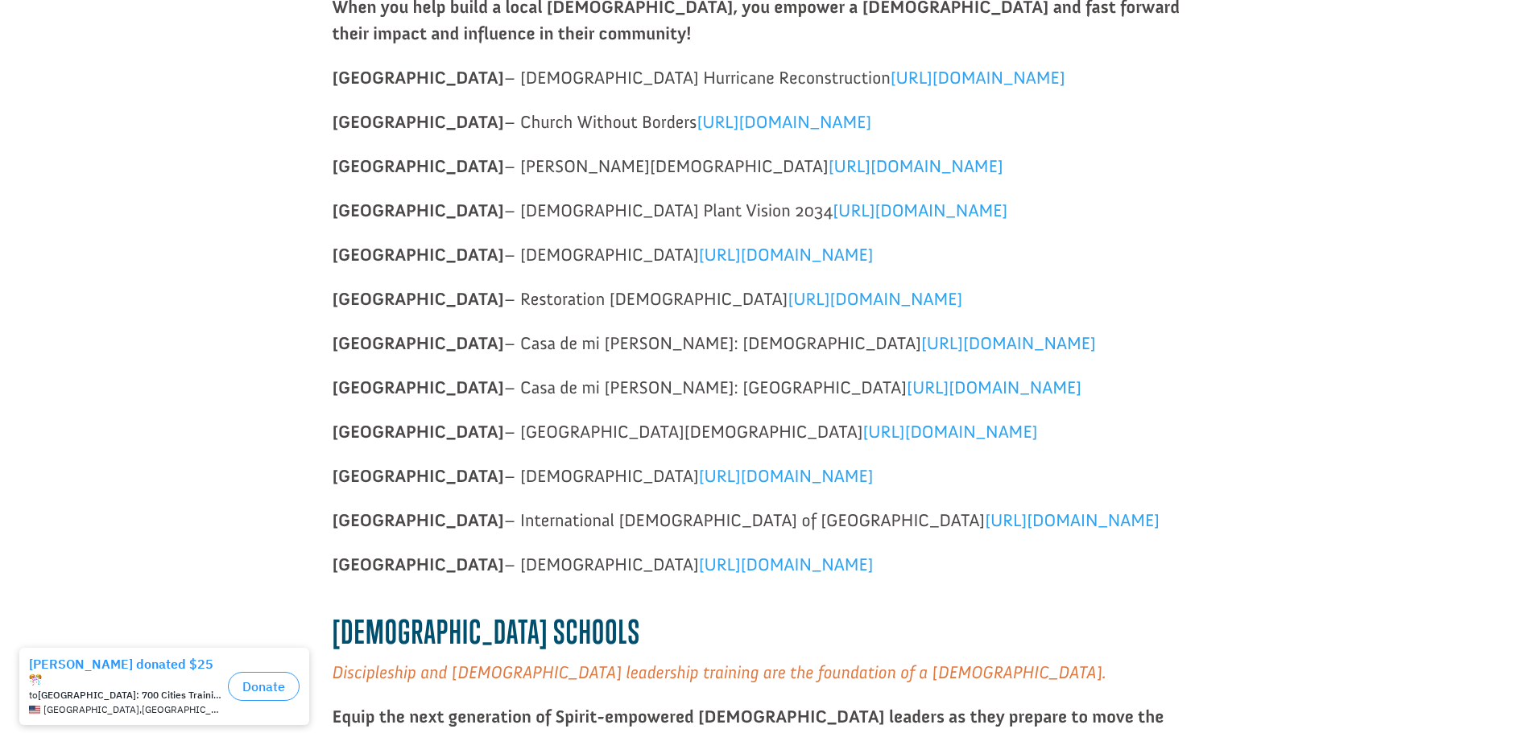
click at [699, 260] on span "[URL][DOMAIN_NAME]" at bounding box center [786, 255] width 175 height 22
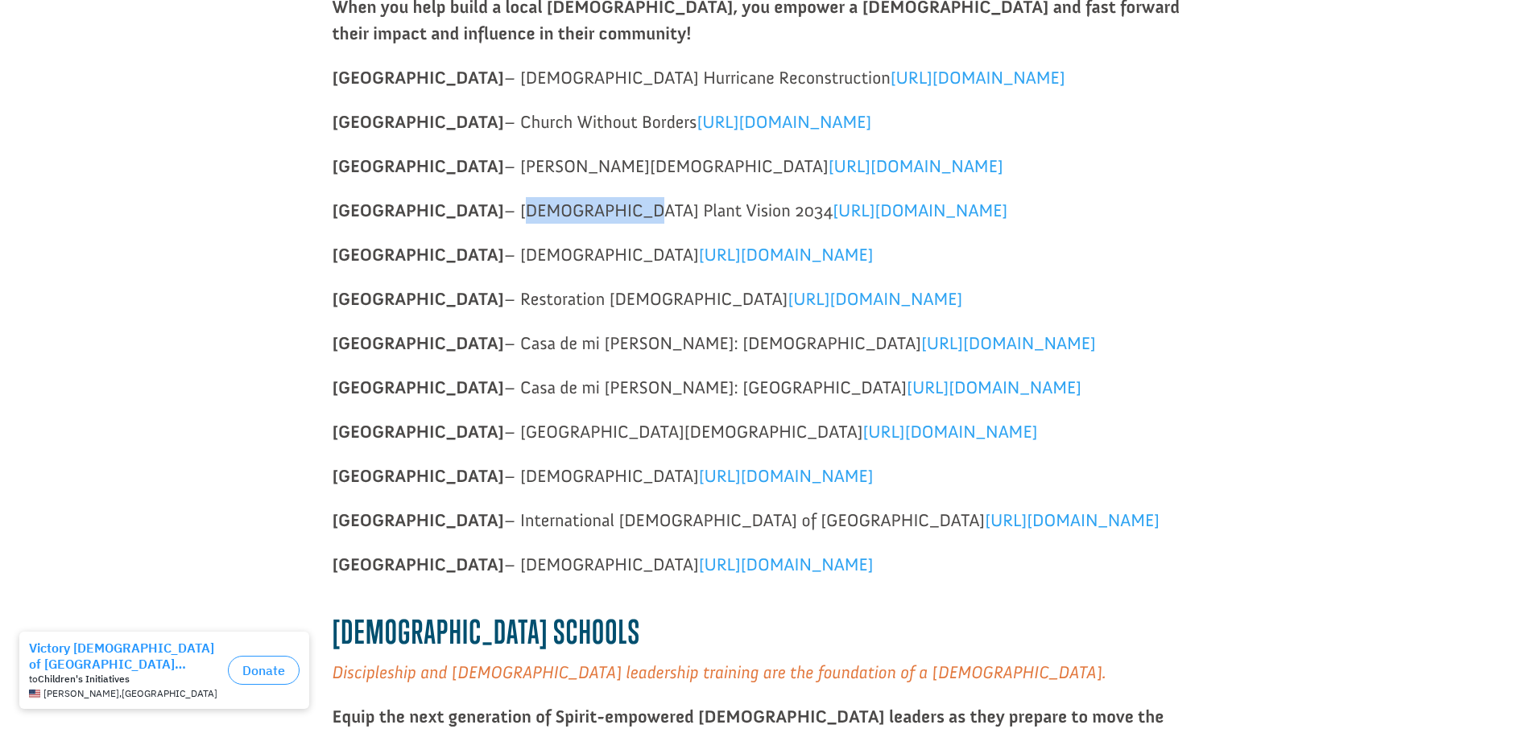
drag, startPoint x: 409, startPoint y: 217, endPoint x: 545, endPoint y: 214, distance: 136.1
click at [526, 215] on span "France – [DEMOGRAPHIC_DATA] Plant Vision 2034" at bounding box center [582, 211] width 501 height 22
click at [578, 216] on span "France – Church Plant Vision 2034" at bounding box center [582, 211] width 501 height 22
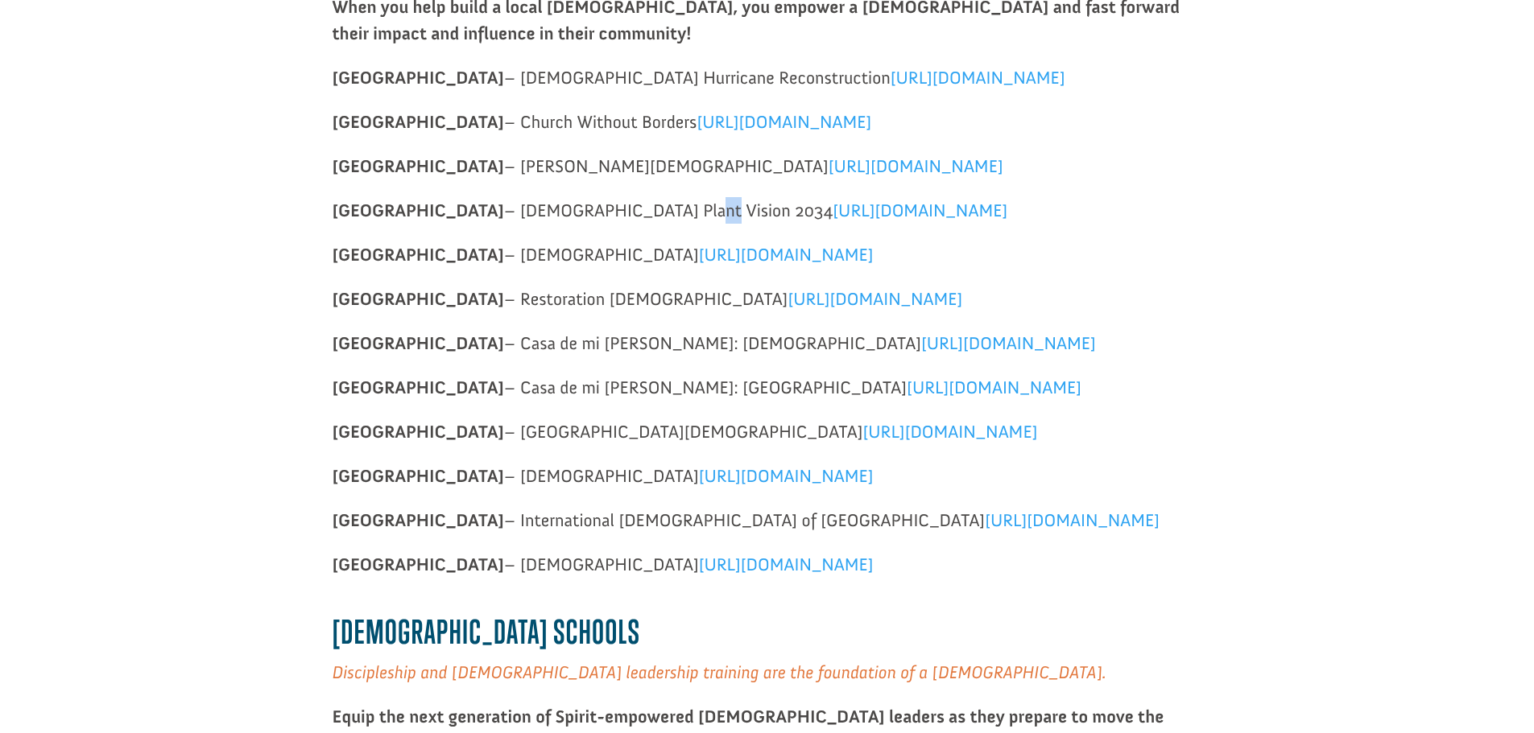
click at [832, 208] on span "[URL][DOMAIN_NAME]" at bounding box center [919, 211] width 175 height 22
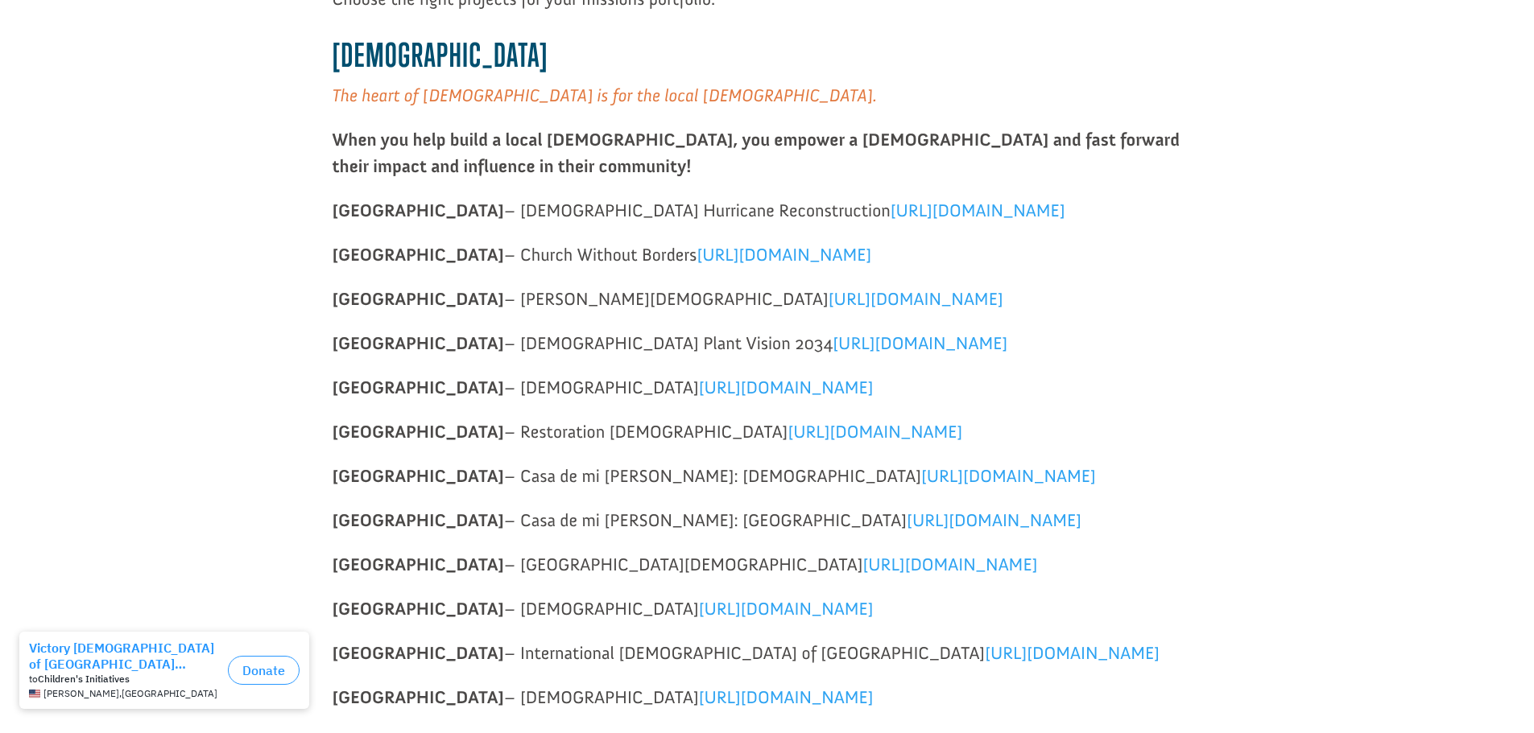
scroll to position [485, 0]
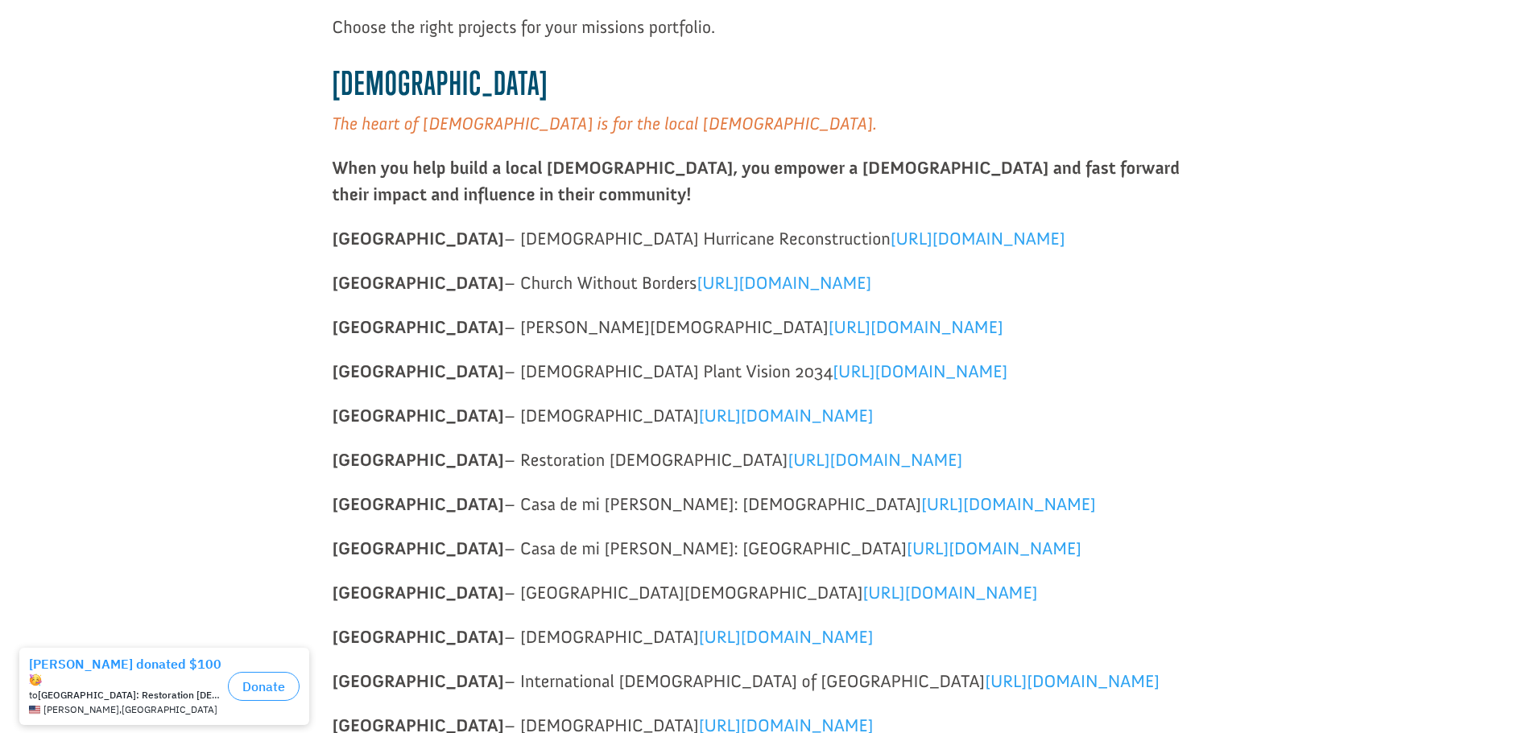
click at [890, 239] on span "[URL][DOMAIN_NAME]" at bounding box center [977, 239] width 175 height 22
click at [832, 371] on span "[URL][DOMAIN_NAME]" at bounding box center [919, 372] width 175 height 22
click at [890, 234] on span "[URL][DOMAIN_NAME]" at bounding box center [977, 239] width 175 height 22
